Goal: Transaction & Acquisition: Purchase product/service

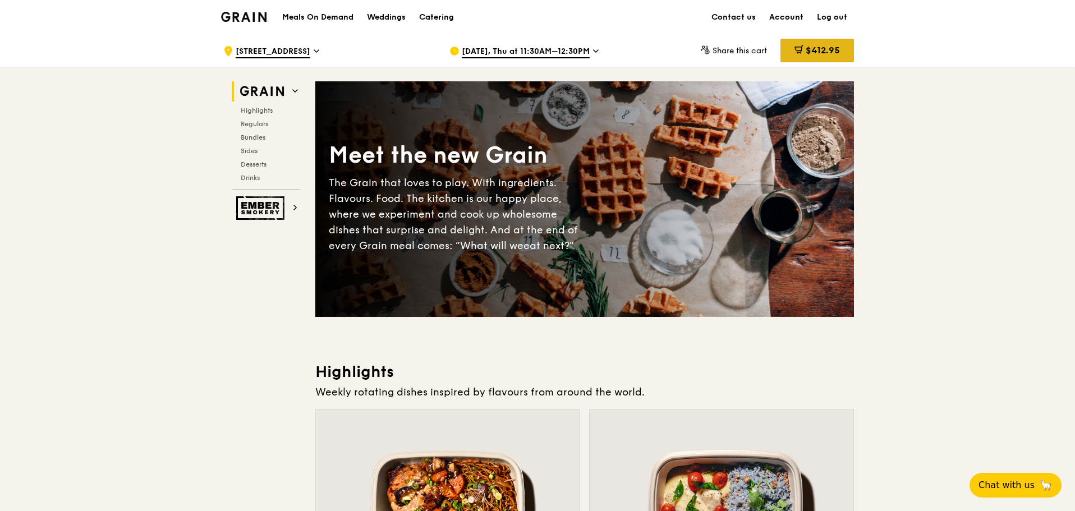
click at [716, 56] on div "$412.95" at bounding box center [818, 51] width 74 height 24
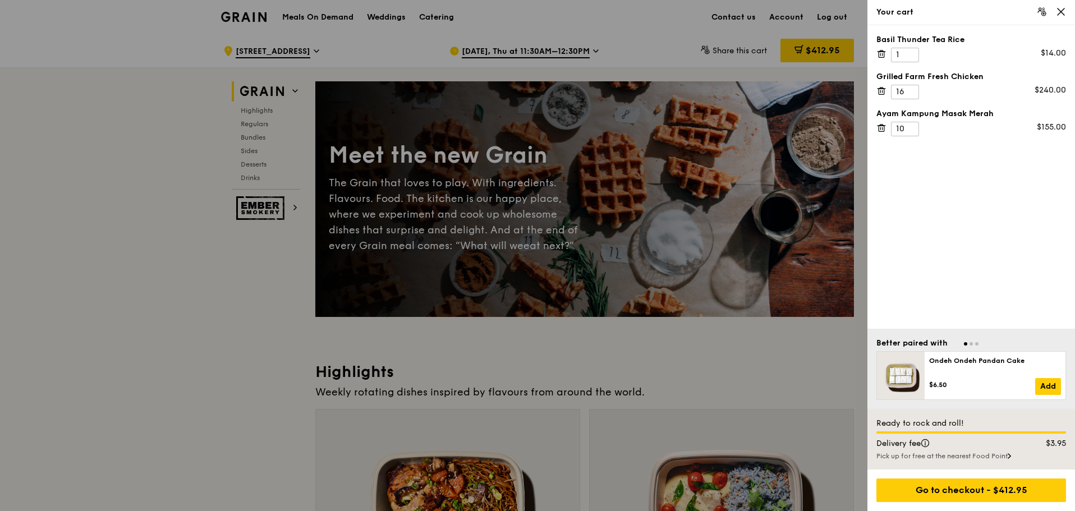
drag, startPoint x: 981, startPoint y: 493, endPoint x: 706, endPoint y: 393, distance: 292.6
click at [716, 309] on div "Go to checkout - $412.95" at bounding box center [972, 491] width 190 height 24
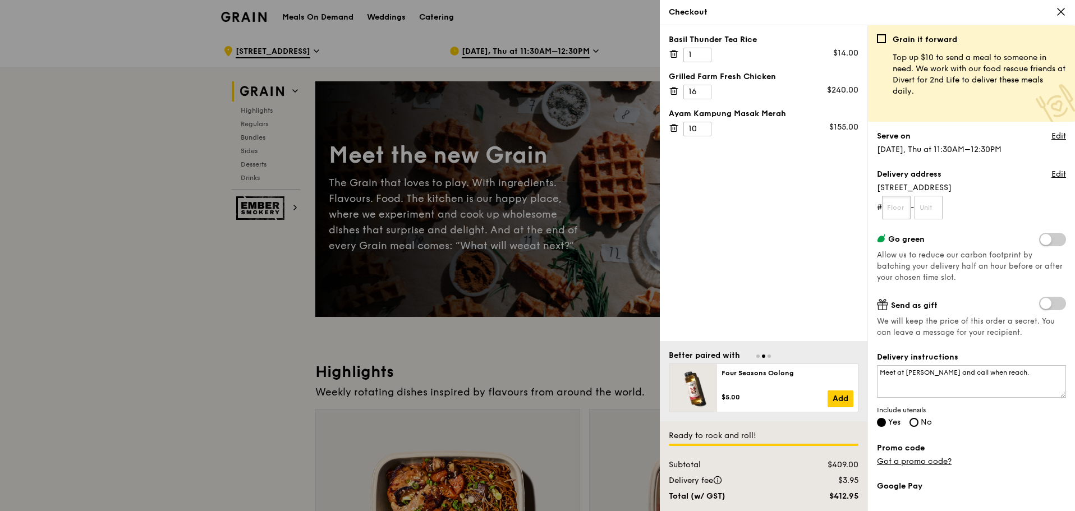
click at [716, 198] on input "text" at bounding box center [896, 208] width 29 height 24
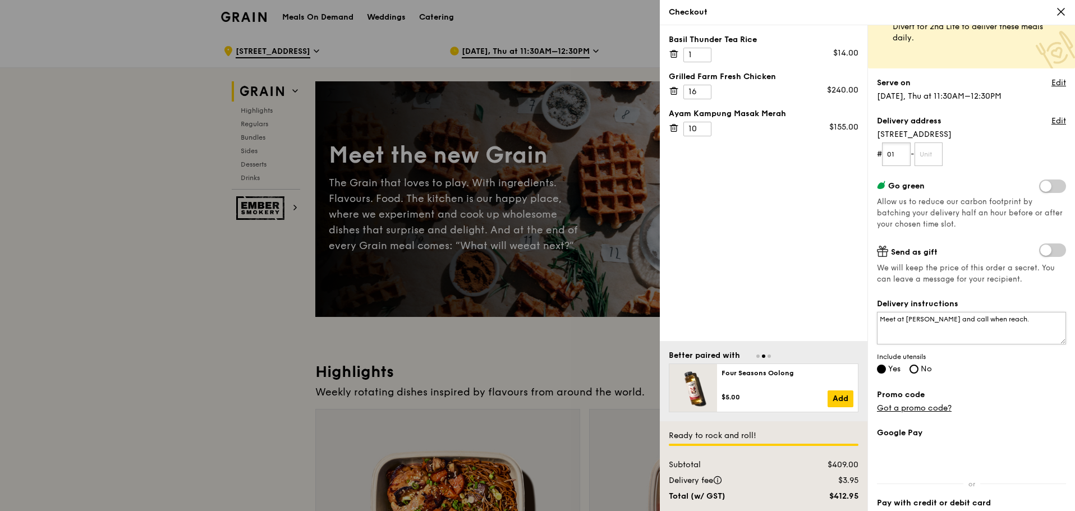
scroll to position [56, 0]
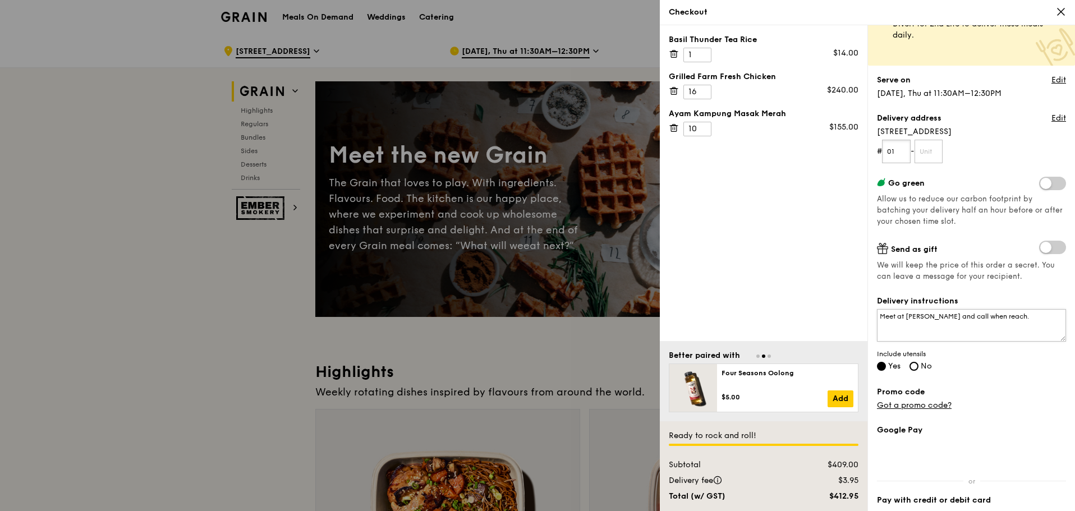
type input "01"
click at [716, 309] on textarea "Meet at [PERSON_NAME] and call when reach." at bounding box center [971, 325] width 189 height 33
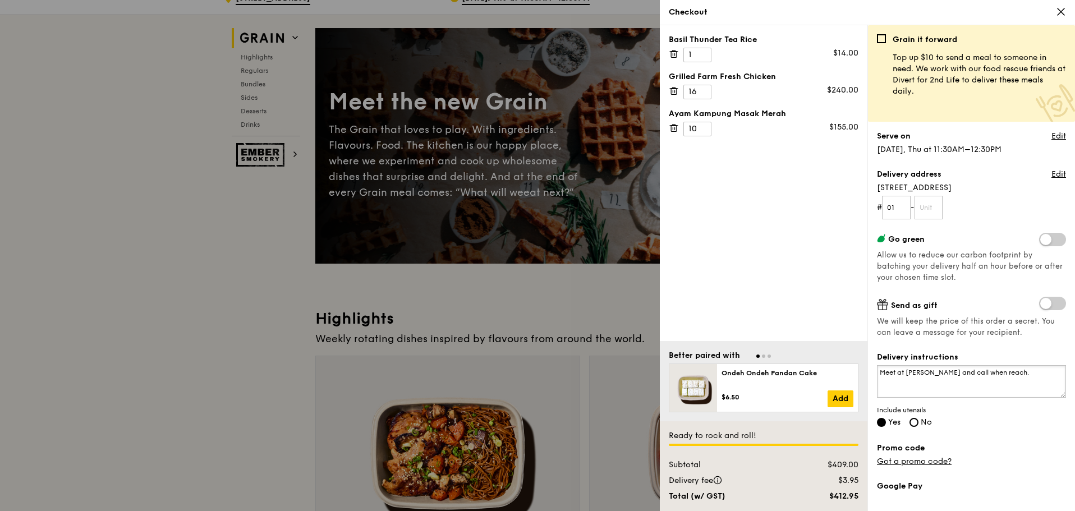
scroll to position [0, 0]
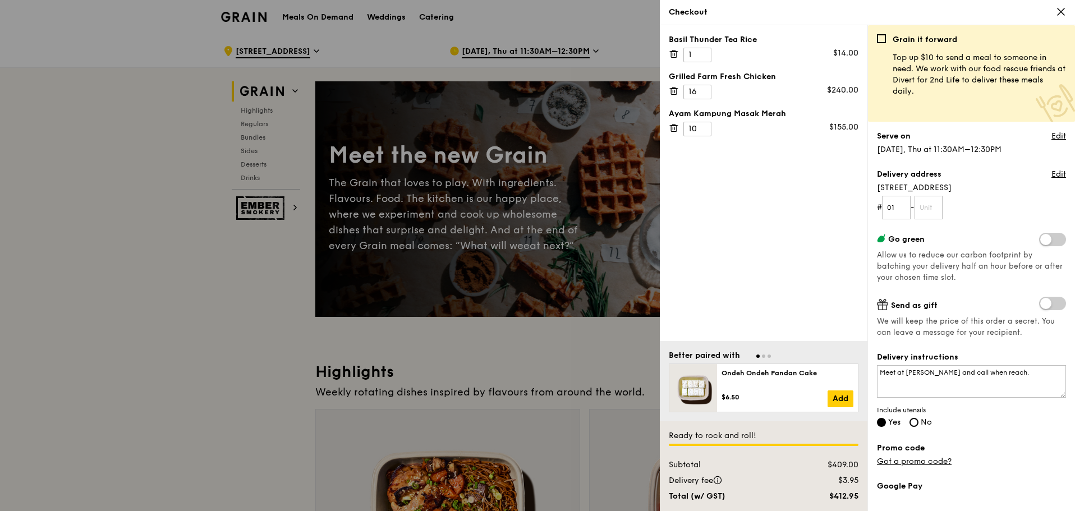
click at [716, 26] on div "Grain it forward Top up $10 to send a meal to someone in need. We work with our…" at bounding box center [971, 73] width 207 height 97
click at [716, 13] on icon at bounding box center [1061, 12] width 10 height 10
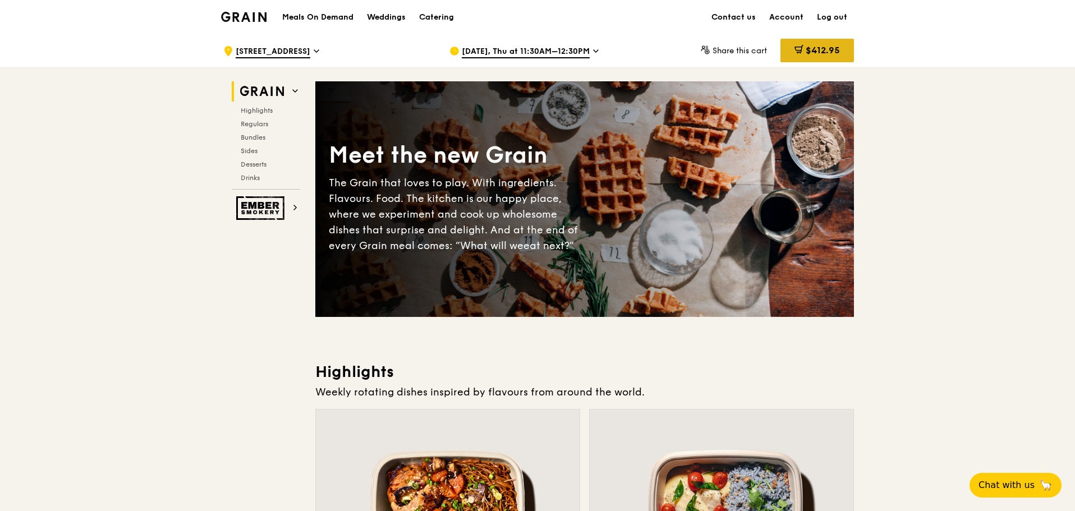
click at [716, 52] on span "$412.95" at bounding box center [823, 50] width 34 height 11
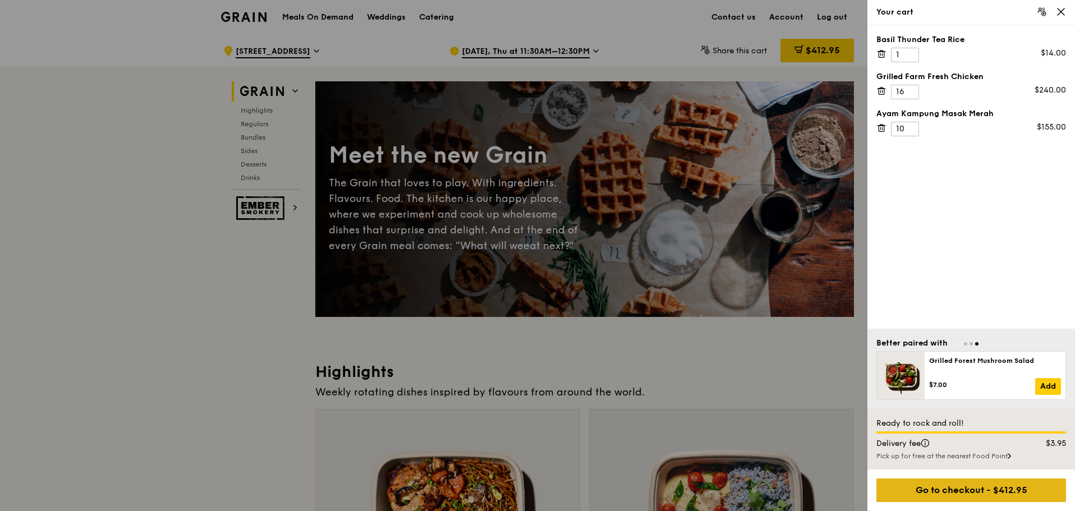
click at [716, 309] on div "Go to checkout - $412.95" at bounding box center [972, 491] width 190 height 24
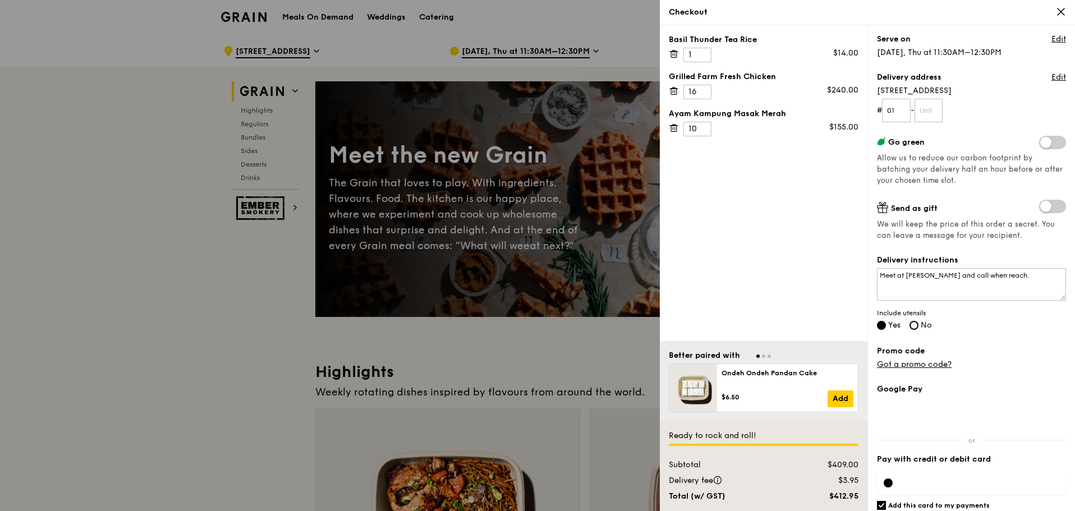
scroll to position [135, 0]
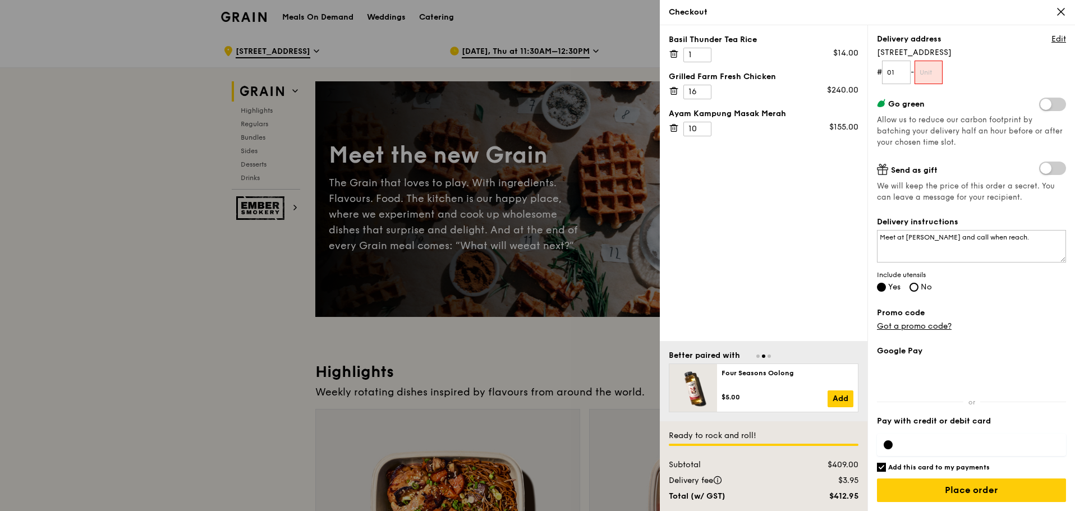
click at [716, 309] on input "Add this card to my payments" at bounding box center [881, 467] width 9 height 9
checkbox input "false"
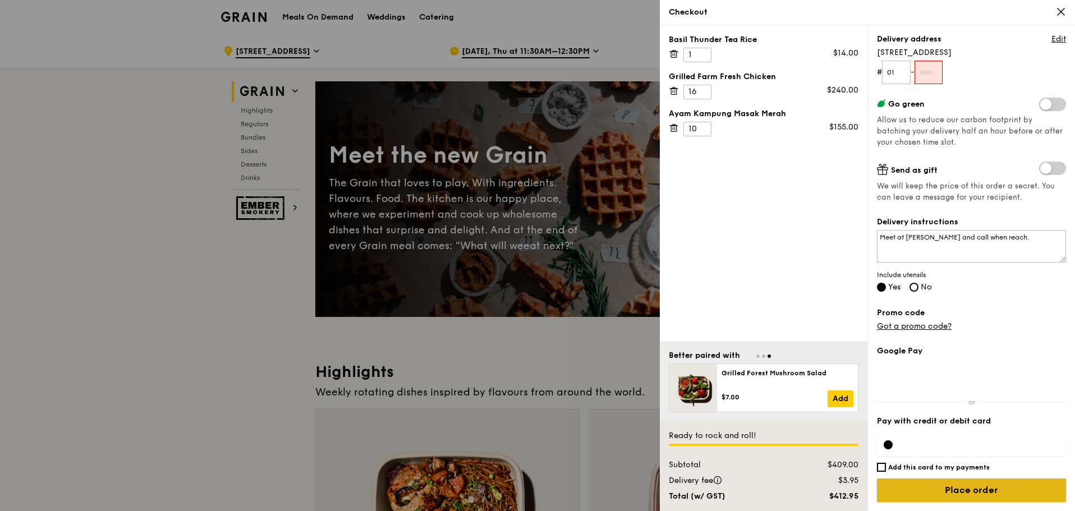
click at [716, 309] on input "Place order" at bounding box center [971, 491] width 189 height 24
click at [716, 78] on input "text" at bounding box center [929, 73] width 29 height 24
type input "00"
click at [716, 309] on input "Place order" at bounding box center [971, 491] width 189 height 24
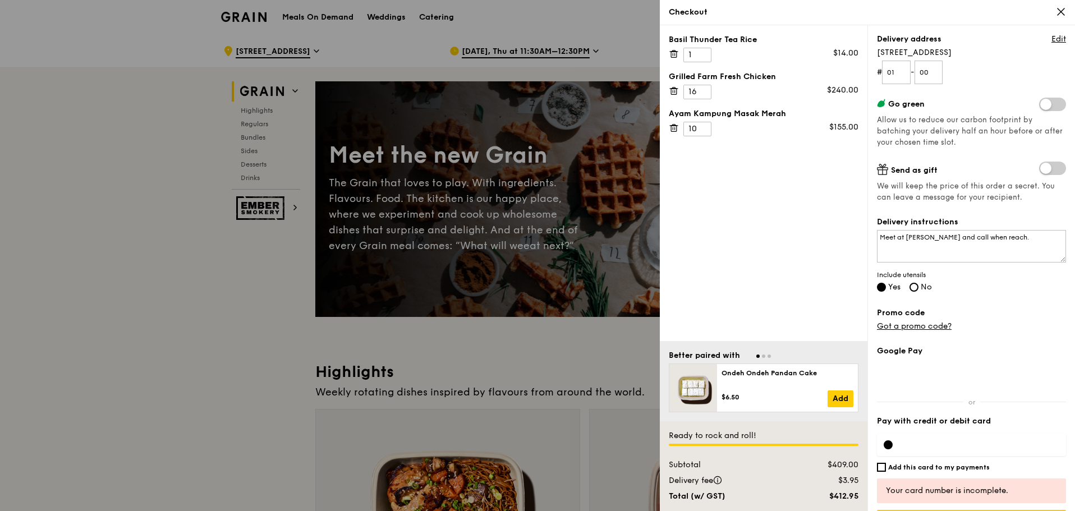
scroll to position [167, 0]
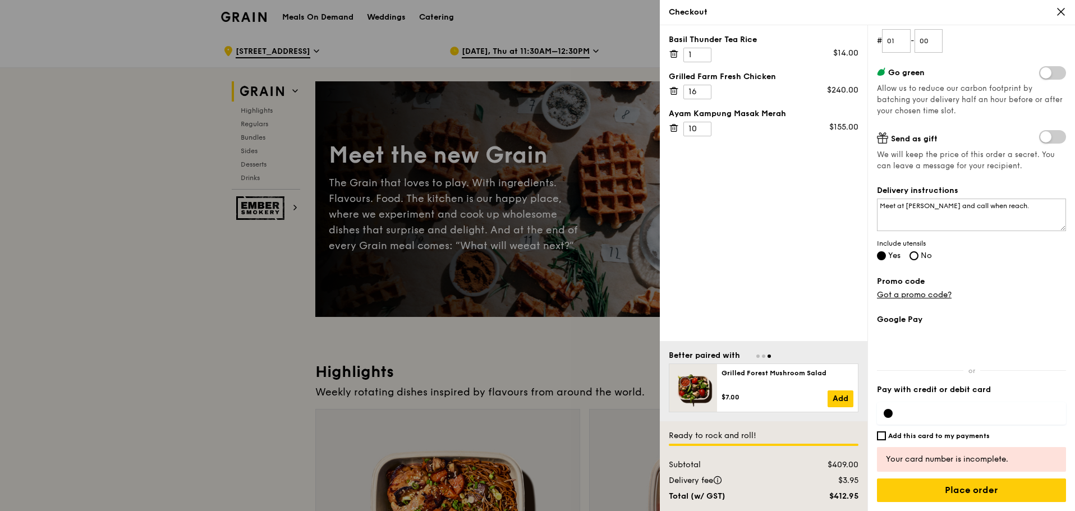
click at [716, 309] on div at bounding box center [971, 413] width 189 height 22
click at [716, 309] on div at bounding box center [888, 413] width 9 height 9
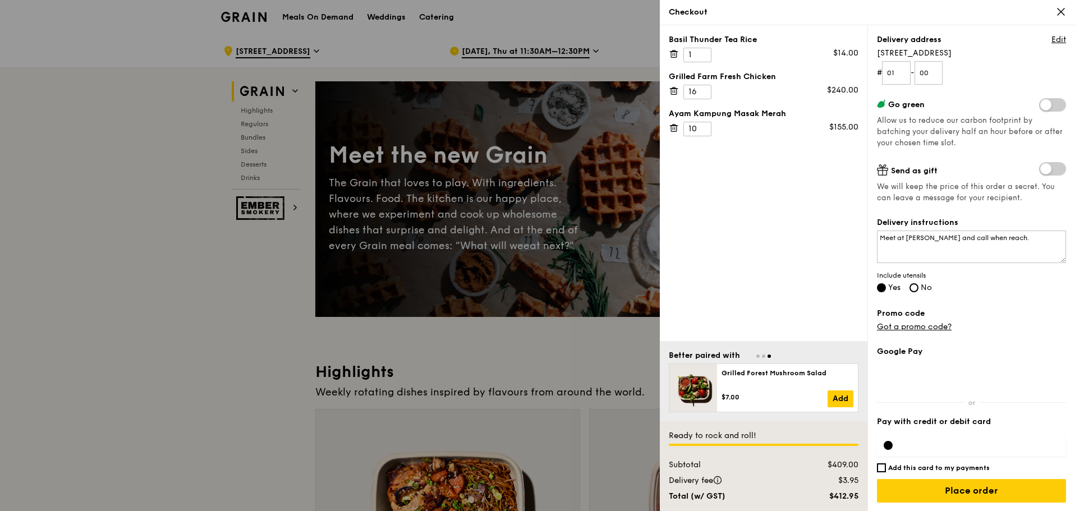
scroll to position [135, 0]
click at [716, 309] on input "Place order" at bounding box center [971, 491] width 189 height 24
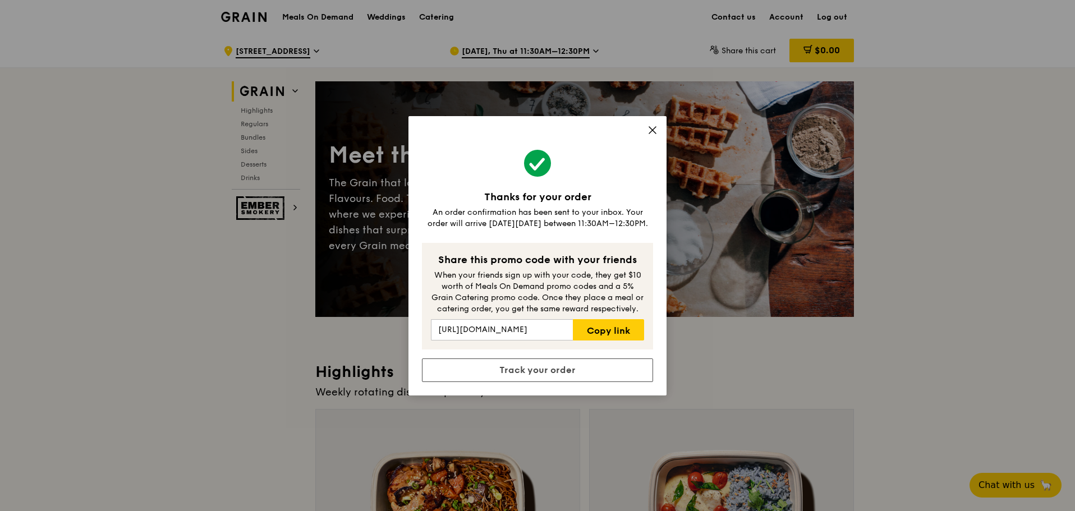
click at [652, 134] on icon at bounding box center [653, 130] width 10 height 10
